Goal: Task Accomplishment & Management: Use online tool/utility

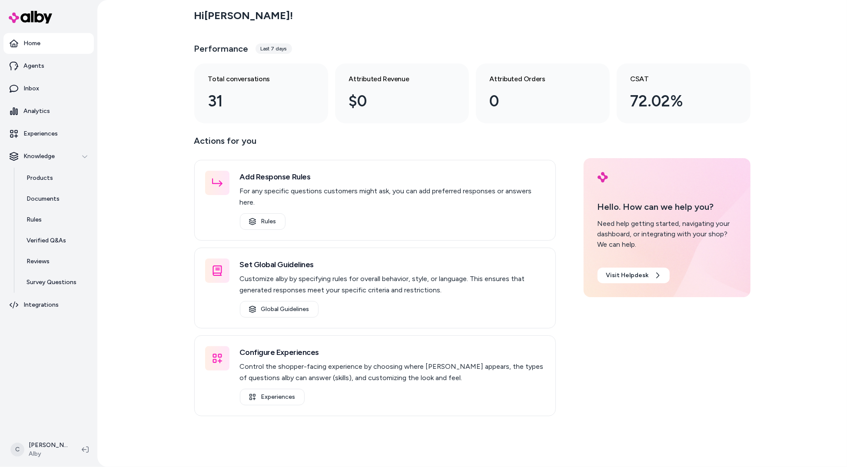
click at [38, 433] on div "C [PERSON_NAME]" at bounding box center [48, 449] width 97 height 35
click at [37, 455] on html "Home Agents Inbox Analytics Experiences Knowledge Products Documents Rules Veri…" at bounding box center [423, 233] width 847 height 467
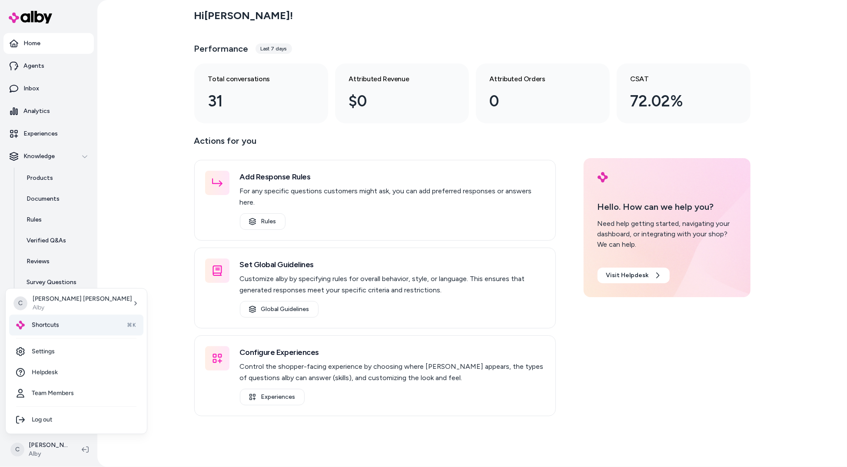
click at [55, 332] on div "Shortcuts ⌘K" at bounding box center [76, 325] width 134 height 21
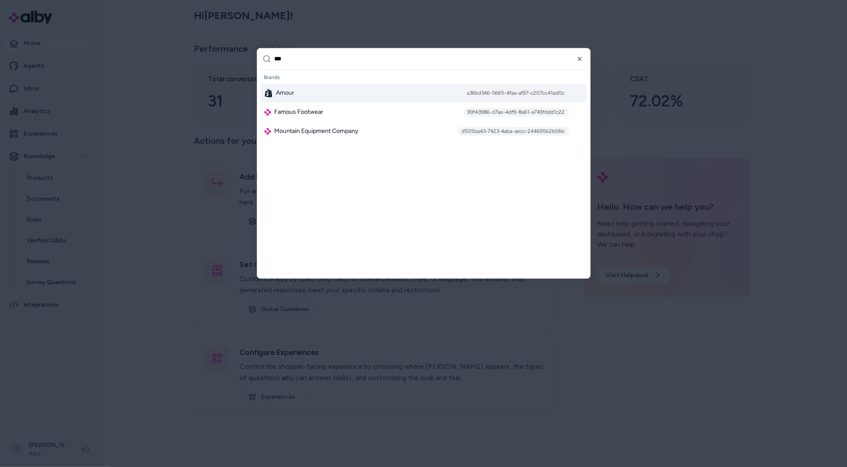
type input "****"
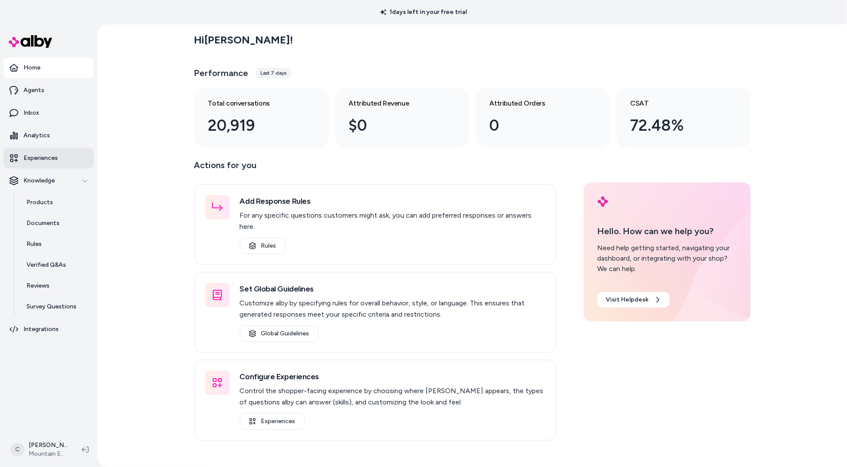
click at [50, 168] on link "Experiences" at bounding box center [48, 158] width 90 height 21
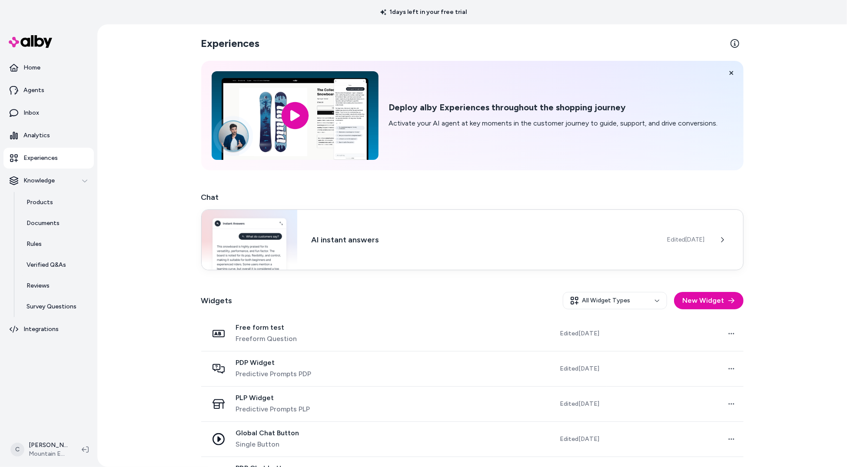
scroll to position [66, 0]
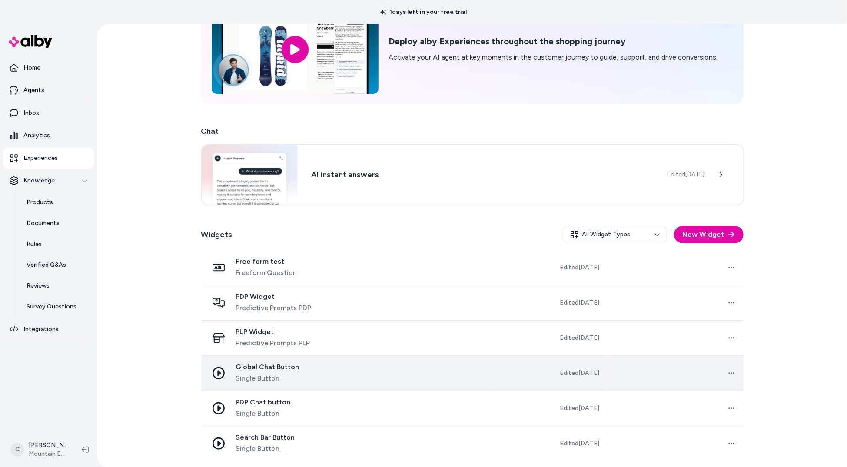
click at [296, 365] on span "Global Chat Button" at bounding box center [267, 367] width 63 height 9
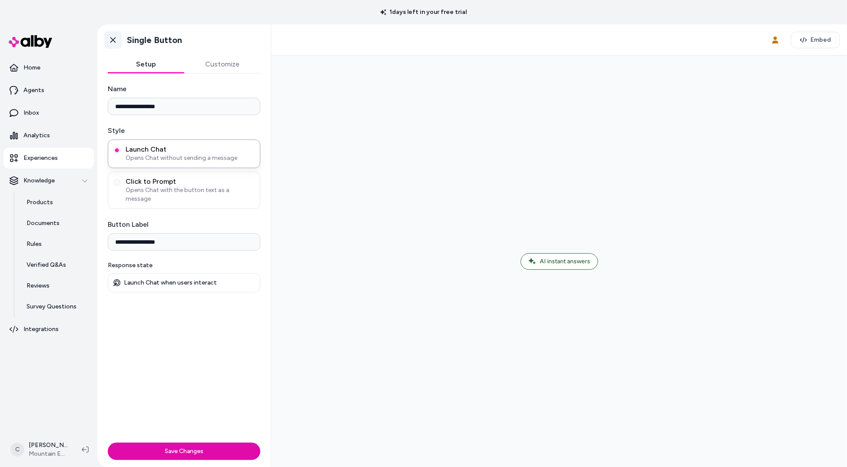
click at [113, 40] on icon at bounding box center [113, 40] width 9 height 9
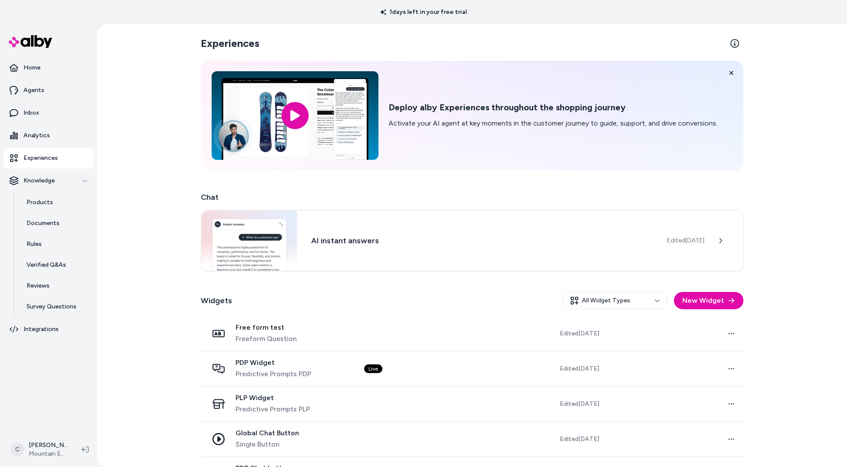
scroll to position [66, 0]
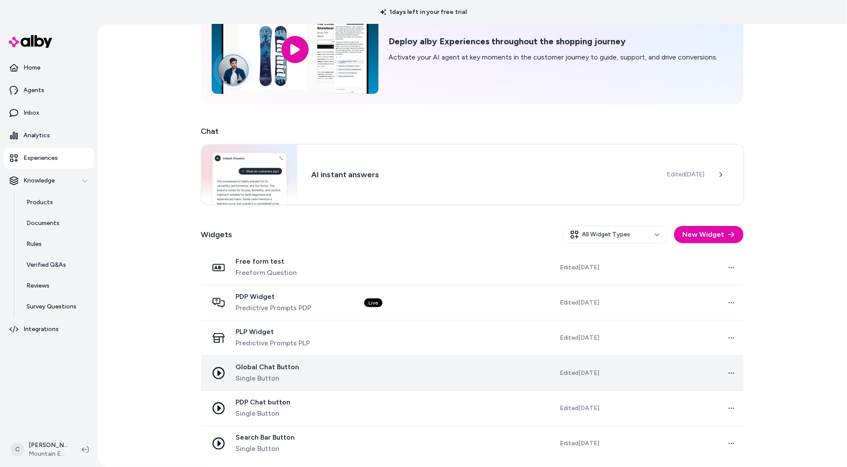
click at [266, 365] on span "Global Chat Button" at bounding box center [267, 367] width 63 height 9
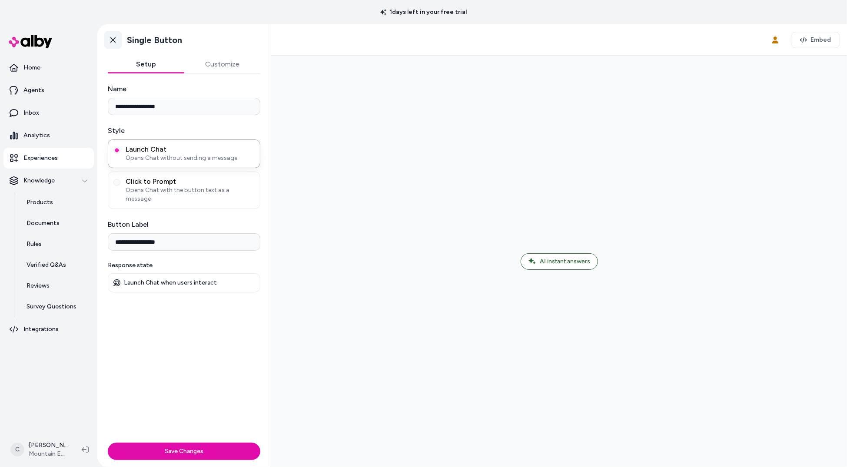
click at [109, 41] on icon at bounding box center [113, 40] width 9 height 9
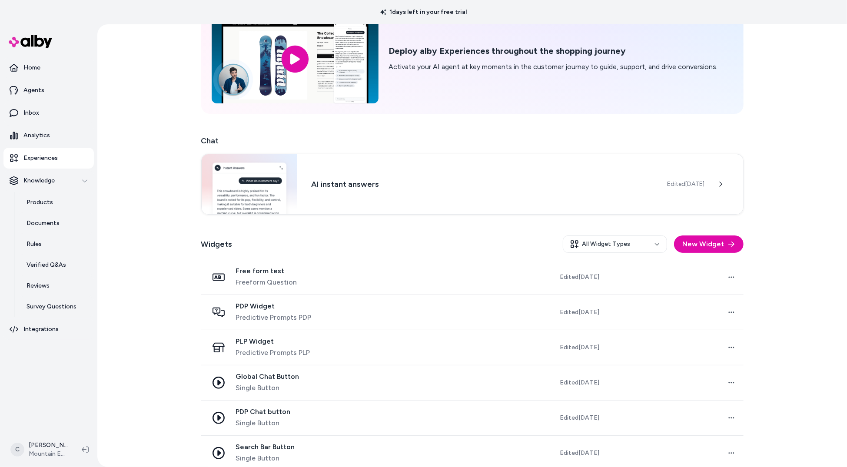
scroll to position [66, 0]
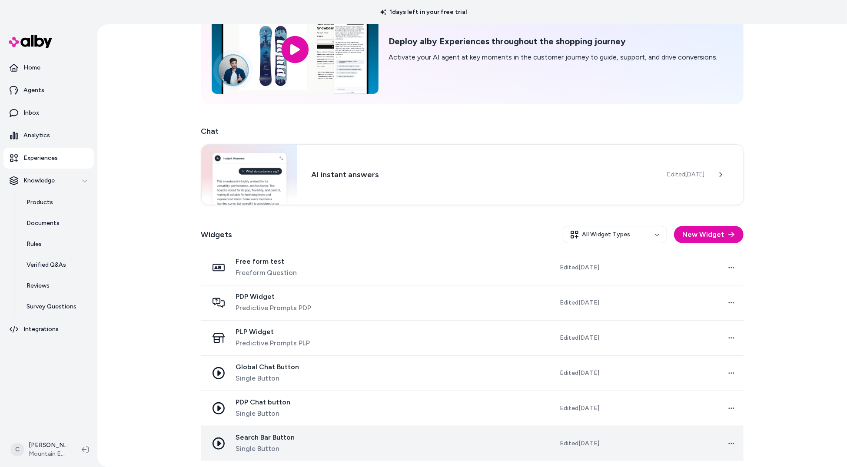
click at [276, 439] on span "Search Bar Button" at bounding box center [265, 437] width 59 height 9
